Goal: Task Accomplishment & Management: Manage account settings

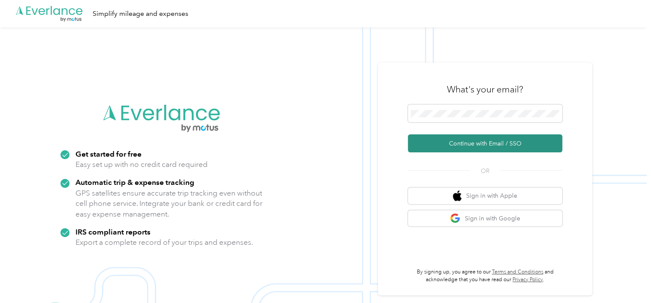
click at [449, 140] on button "Continue with Email / SSO" at bounding box center [485, 144] width 154 height 18
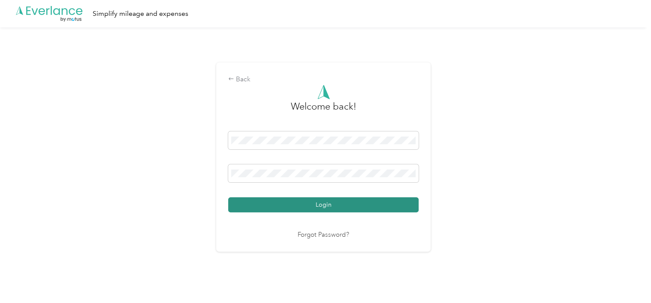
click at [363, 200] on button "Login" at bounding box center [323, 205] width 190 height 15
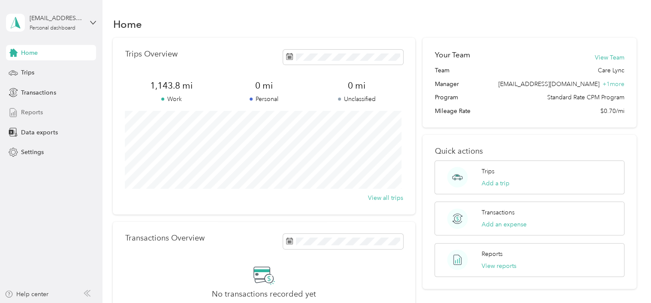
click at [23, 114] on span "Reports" at bounding box center [32, 112] width 22 height 9
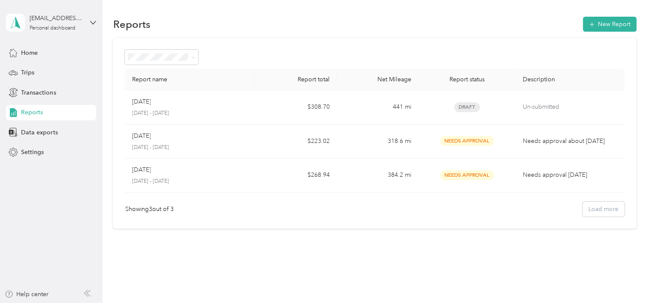
click at [197, 113] on p "[DATE] - [DATE]" at bounding box center [190, 114] width 117 height 8
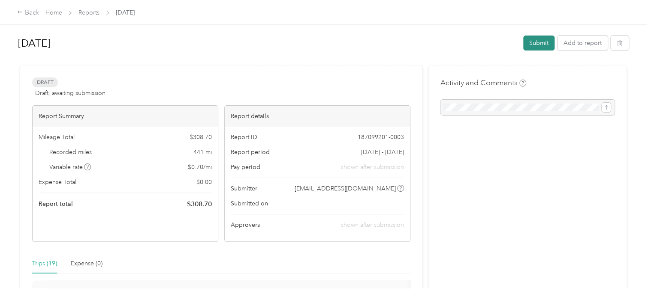
click at [530, 44] on button "Submit" at bounding box center [538, 43] width 31 height 15
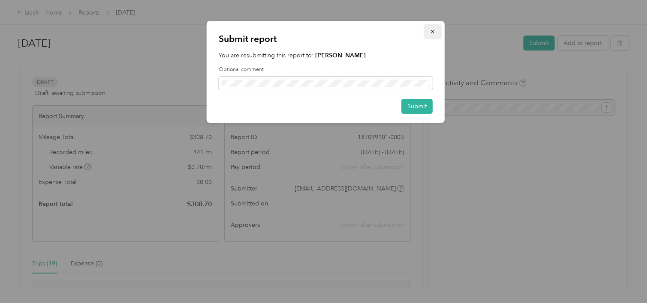
click at [435, 31] on icon "button" at bounding box center [432, 32] width 6 height 6
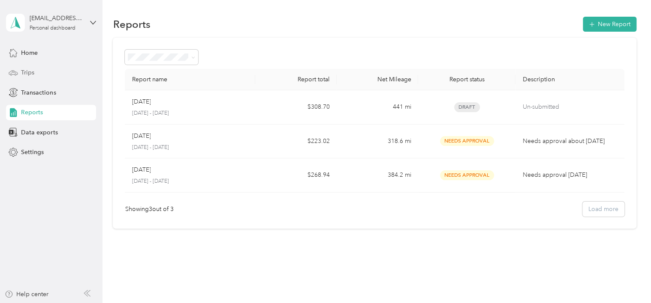
click at [73, 73] on div "Trips" at bounding box center [51, 72] width 90 height 15
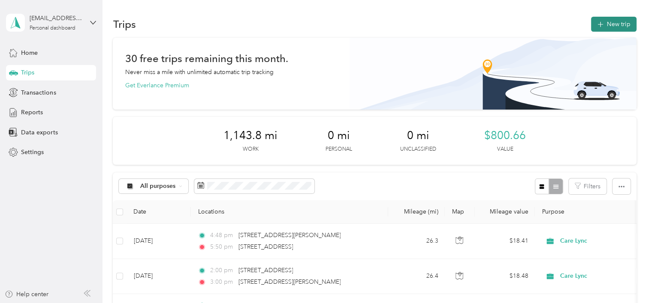
click at [600, 27] on span "button" at bounding box center [600, 24] width 7 height 7
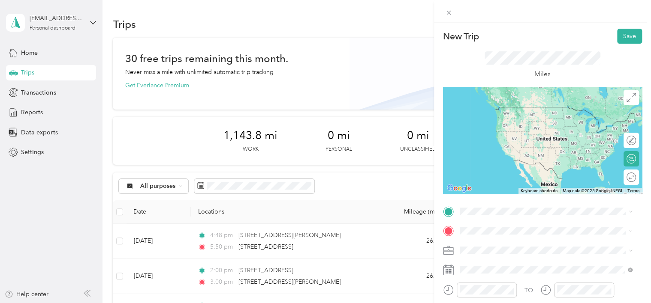
click at [492, 108] on span "[STREET_ADDRESS][US_STATE]" at bounding box center [518, 104] width 86 height 8
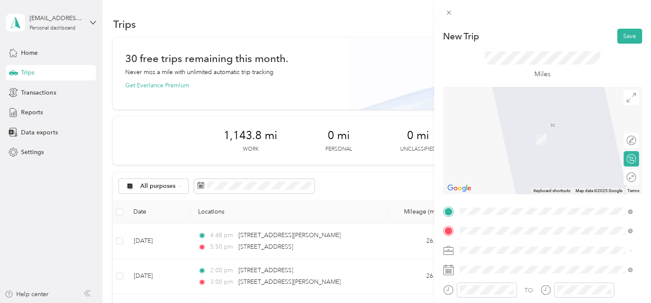
click at [517, 196] on ol "From search results [STREET_ADDRESS][GEOGRAPHIC_DATA][US_STATE][STREET_ADDRESS]…" at bounding box center [545, 170] width 179 height 68
click at [476, 166] on div "[STREET_ADDRESS][US_STATE]" at bounding box center [545, 160] width 167 height 12
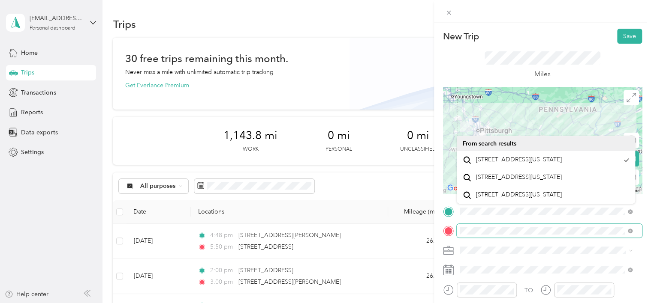
scroll to position [0, 18]
click at [631, 232] on span at bounding box center [548, 231] width 185 height 14
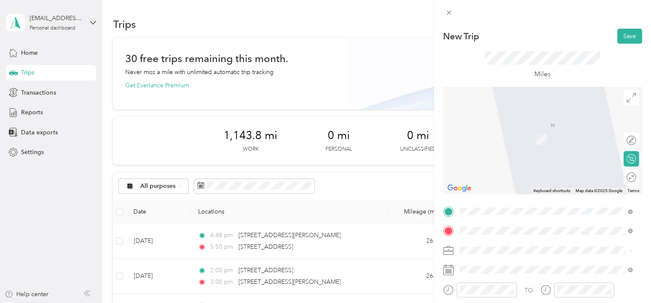
click at [519, 132] on ol "From search results [GEOGRAPHIC_DATA][US_STATE][STREET_ADDRESS][US_STATE][STREE…" at bounding box center [545, 157] width 179 height 109
click at [549, 131] on span "[STREET_ADDRESS][US_STATE]" at bounding box center [518, 127] width 86 height 8
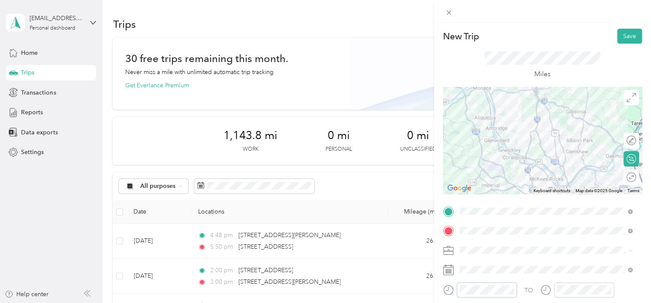
click at [449, 290] on div at bounding box center [480, 290] width 74 height 15
click at [550, 291] on div at bounding box center [577, 290] width 74 height 15
click at [597, 57] on div "Miles" at bounding box center [542, 65] width 199 height 43
click at [621, 36] on button "Save" at bounding box center [629, 36] width 25 height 15
